Goal: Task Accomplishment & Management: Manage account settings

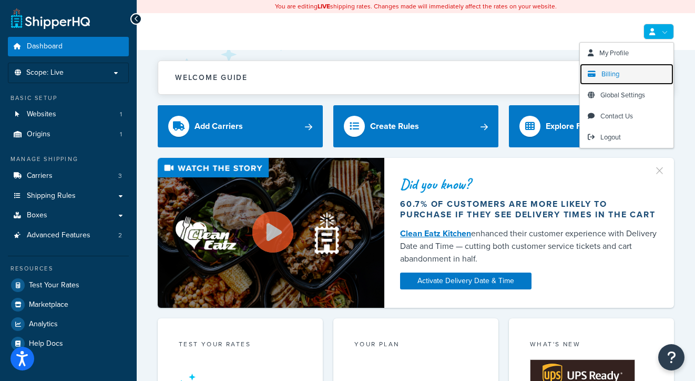
click at [612, 68] on link "Billing" at bounding box center [627, 74] width 94 height 21
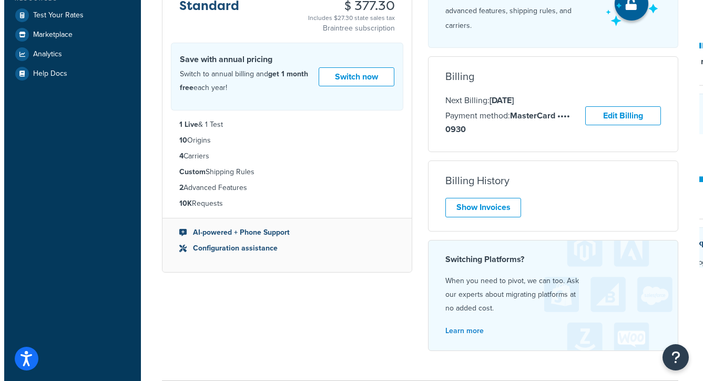
scroll to position [251, 0]
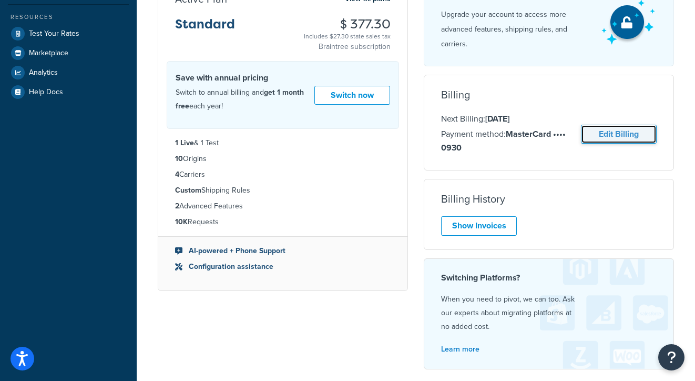
click at [620, 130] on link "Edit Billing" at bounding box center [619, 134] width 76 height 19
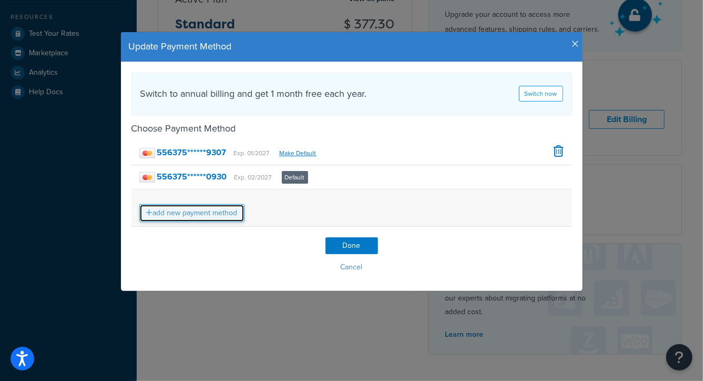
click at [189, 210] on link "add new payment method" at bounding box center [191, 213] width 105 height 18
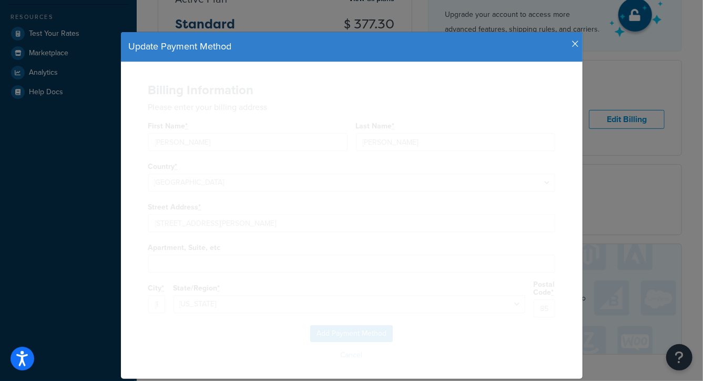
select select "AZ"
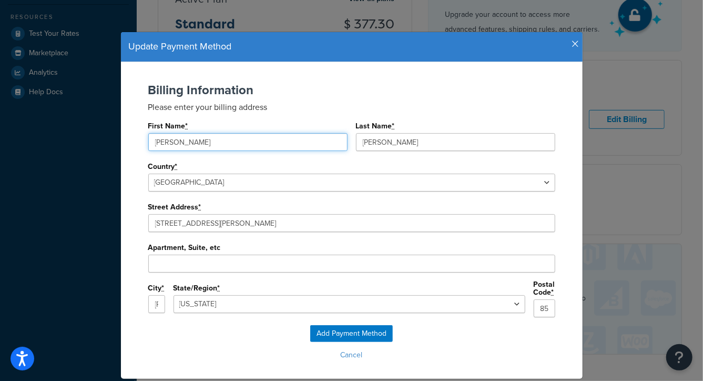
click at [178, 147] on input "Cory" at bounding box center [247, 142] width 199 height 18
type input "C"
type input "Diana"
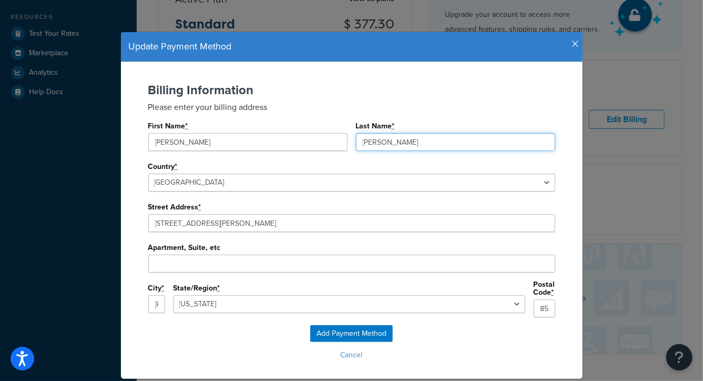
click at [440, 143] on input "Schrieber" at bounding box center [455, 142] width 199 height 18
type input "S"
type input "Fridly"
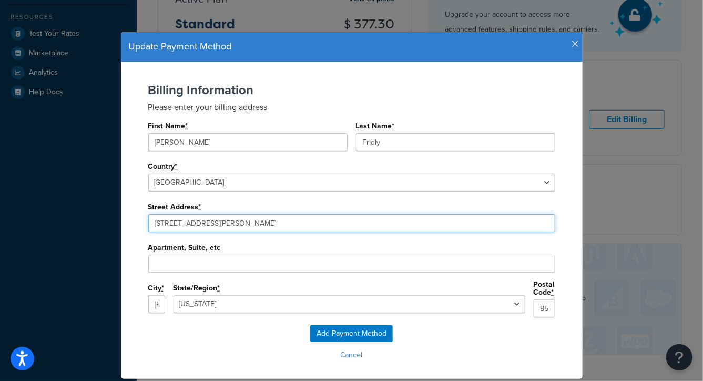
click at [244, 227] on input "3435 S McQueen Rd" at bounding box center [351, 223] width 407 height 18
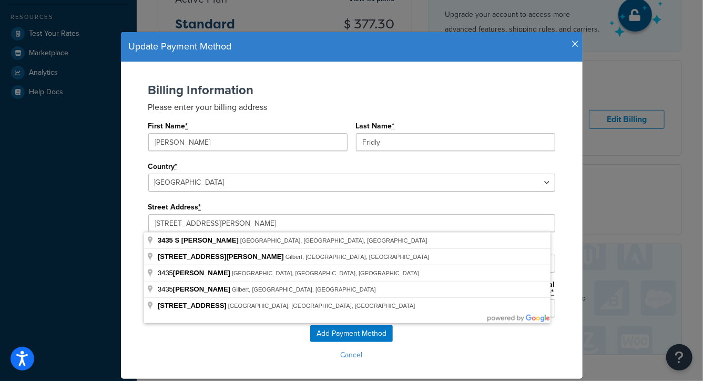
click at [560, 228] on div "Billing Information Please enter your billing address First Name * Diana Last N…" at bounding box center [352, 204] width 441 height 242
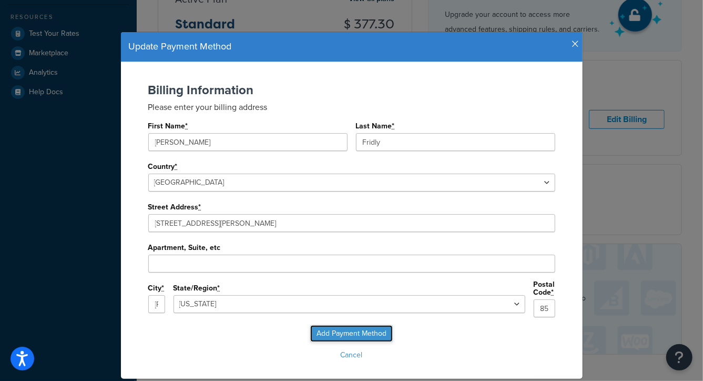
click at [358, 326] on input "Add Payment Method" at bounding box center [351, 333] width 83 height 17
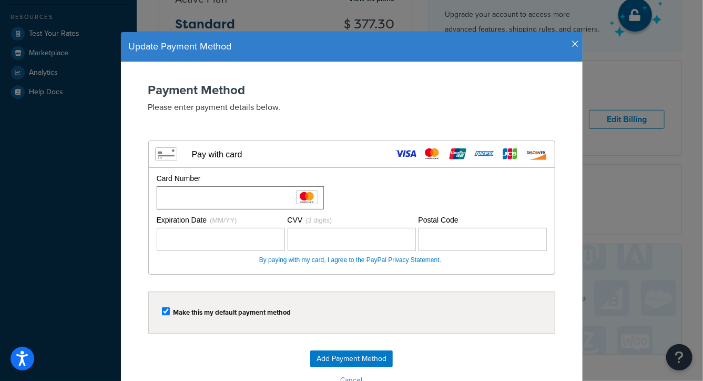
click at [336, 192] on div "Card Number" at bounding box center [350, 191] width 393 height 36
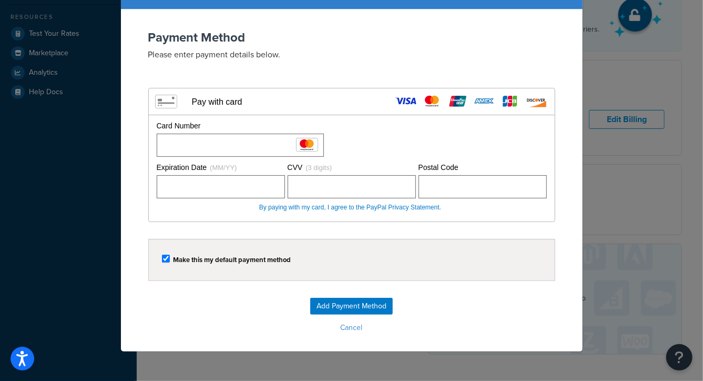
scroll to position [53, 0]
click at [362, 302] on input "Add Payment Method" at bounding box center [351, 306] width 83 height 17
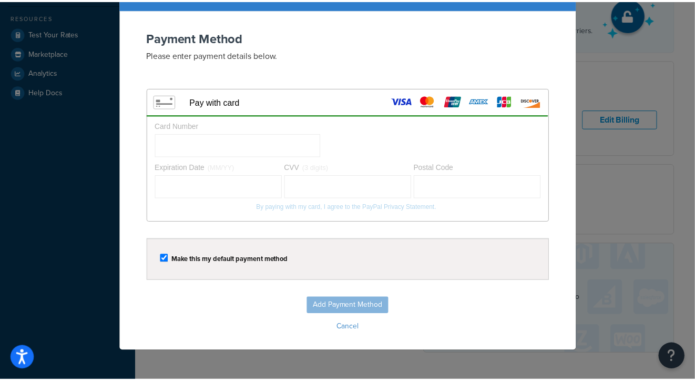
scroll to position [0, 0]
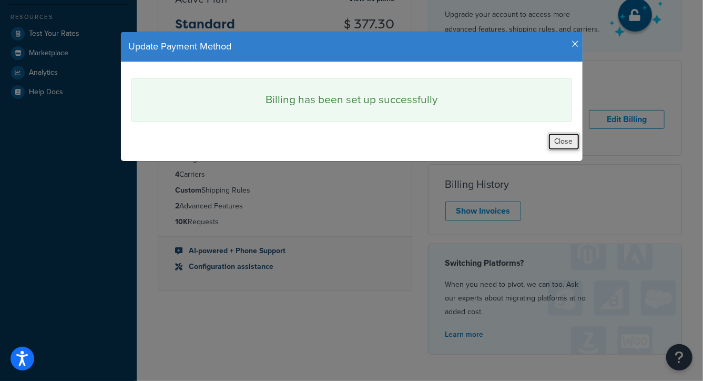
click at [560, 136] on button "Close" at bounding box center [564, 142] width 32 height 18
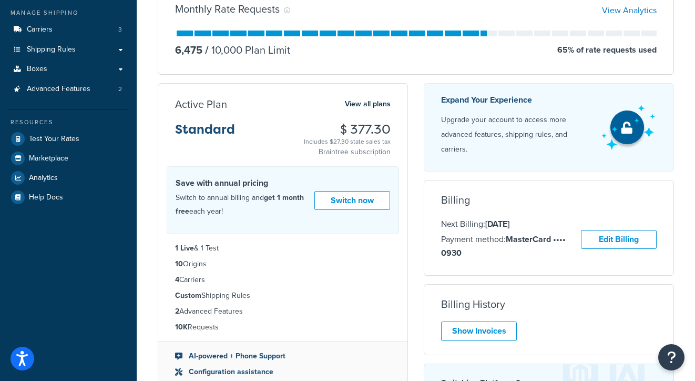
scroll to position [20, 0]
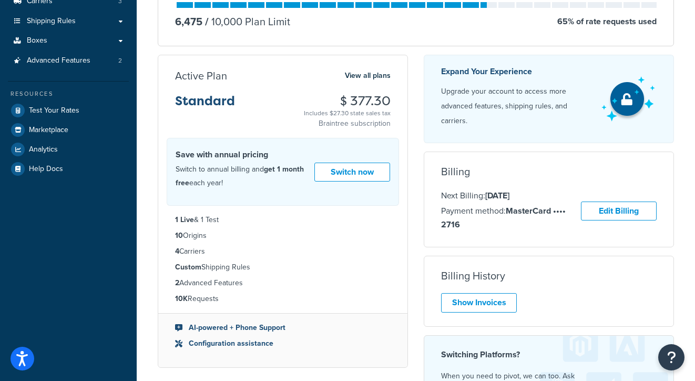
scroll to position [178, 0]
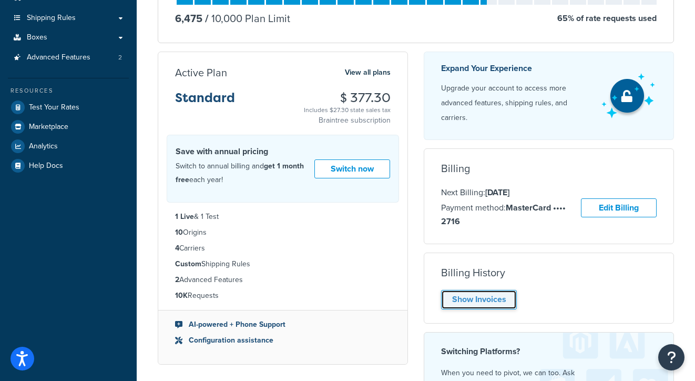
click at [472, 299] on link "Show Invoices" at bounding box center [479, 299] width 76 height 19
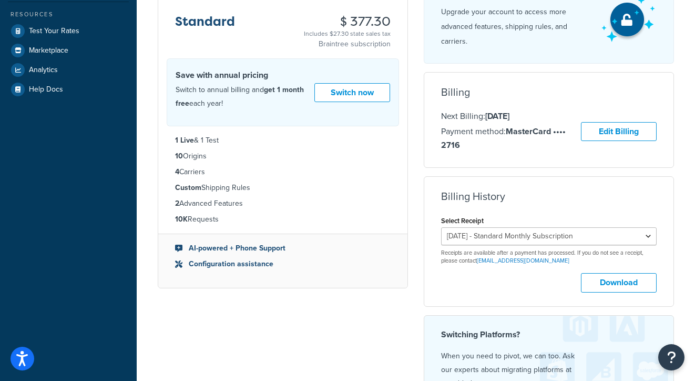
scroll to position [283, 0]
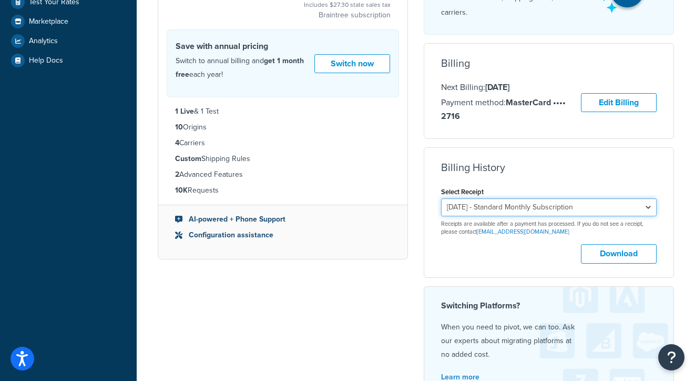
click at [647, 206] on select "[DATE] - Standard Monthly Subscription [DATE] - Standard Monthly Subscription […" at bounding box center [549, 207] width 216 height 18
click at [686, 264] on div "My Account Contact Us Send Us A Message Contact Information Name * Email * Comp…" at bounding box center [416, 130] width 559 height 717
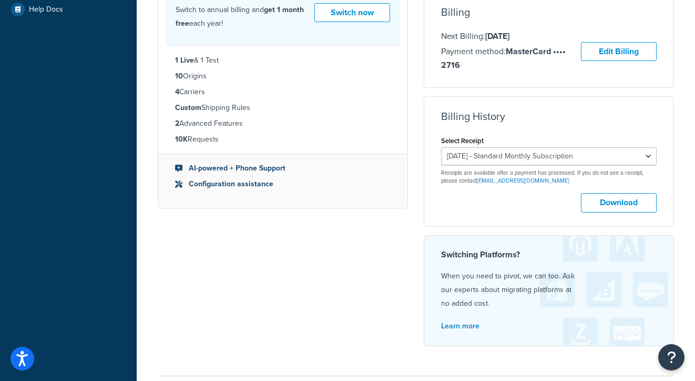
scroll to position [336, 0]
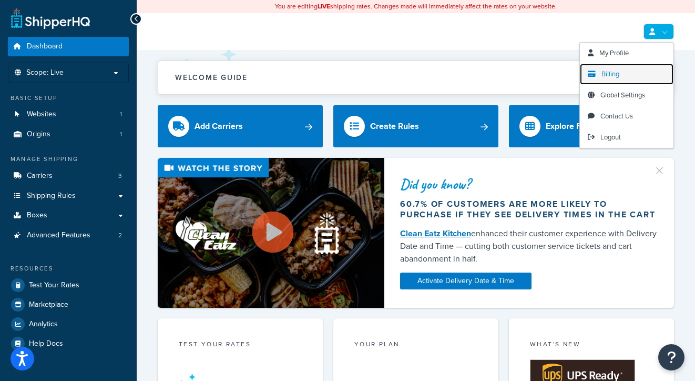
click at [610, 75] on span "Billing" at bounding box center [611, 74] width 18 height 10
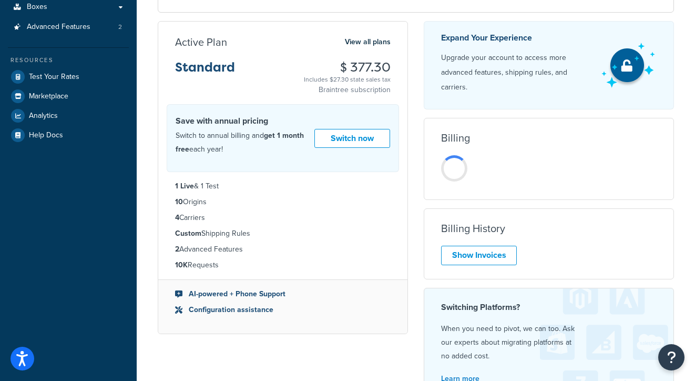
scroll to position [210, 0]
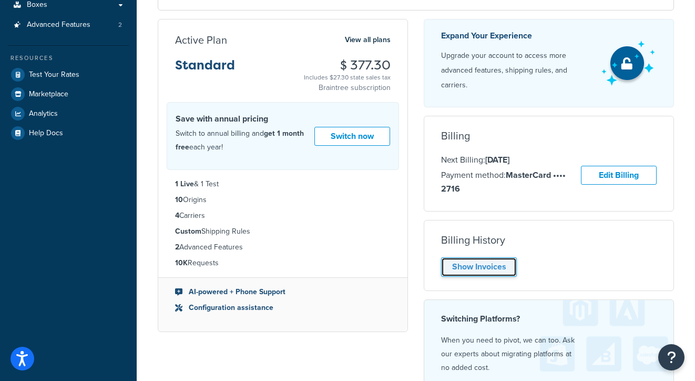
click at [489, 263] on link "Show Invoices" at bounding box center [479, 266] width 76 height 19
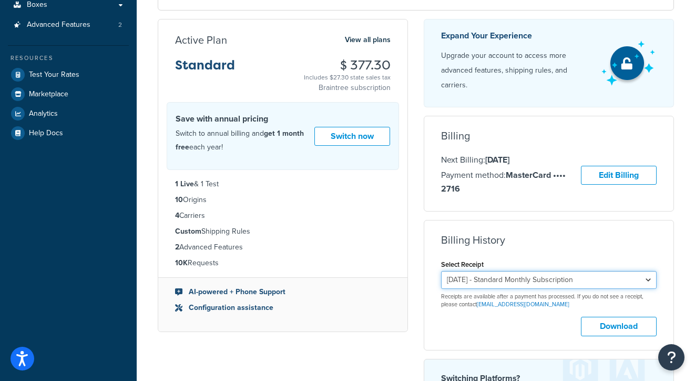
click at [647, 281] on select "[DATE] - Standard Monthly Subscription [DATE] - Standard Monthly Subscription […" at bounding box center [549, 280] width 216 height 18
click at [441, 271] on select "[DATE] - Standard Monthly Subscription [DATE] - Standard Monthly Subscription […" at bounding box center [549, 280] width 216 height 18
click at [667, 235] on div "Billing History Select Receipt [DATE] - Standard Monthly Subscription [DATE] - …" at bounding box center [549, 285] width 249 height 102
